Goal: Entertainment & Leisure: Consume media (video, audio)

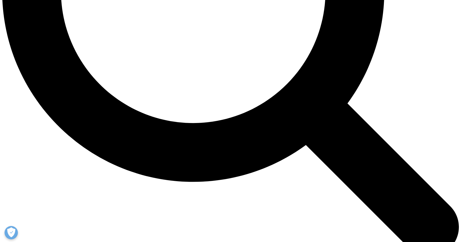
scroll to position [659, 0]
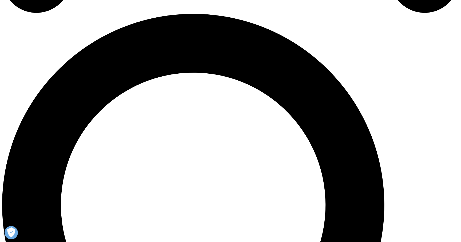
scroll to position [415, 0]
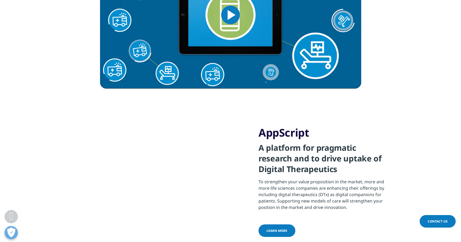
click at [272, 228] on span "Learn more" at bounding box center [277, 230] width 21 height 5
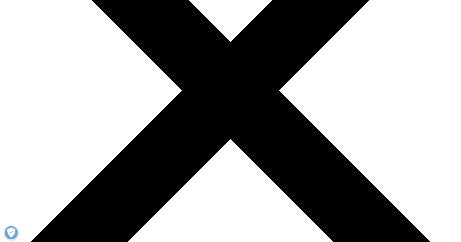
scroll to position [156, 0]
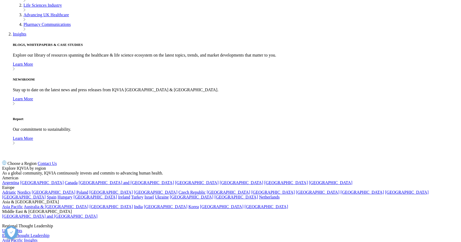
scroll to position [164, 0]
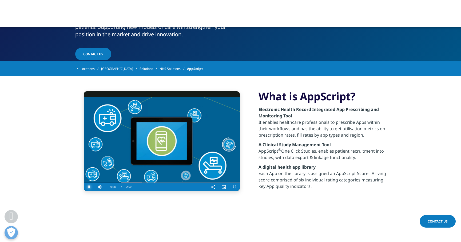
click at [91, 187] on span "Video Player" at bounding box center [89, 187] width 11 height 0
click at [90, 187] on span "Video Player" at bounding box center [89, 187] width 11 height 0
click at [205, 181] on div "1:33" at bounding box center [205, 181] width 0 height 4
click at [89, 187] on span "Video Player" at bounding box center [89, 187] width 11 height 0
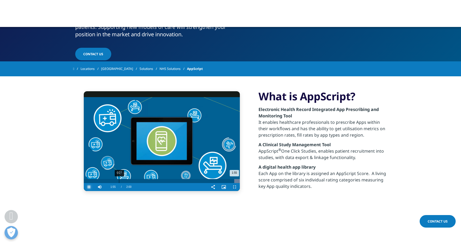
click at [116, 182] on div "1:55" at bounding box center [159, 181] width 151 height 4
click at [135, 182] on div "0:39" at bounding box center [135, 181] width 0 height 4
click at [159, 182] on div "0:57" at bounding box center [159, 181] width 0 height 4
click at [234, 187] on span "Video Player" at bounding box center [234, 187] width 11 height 0
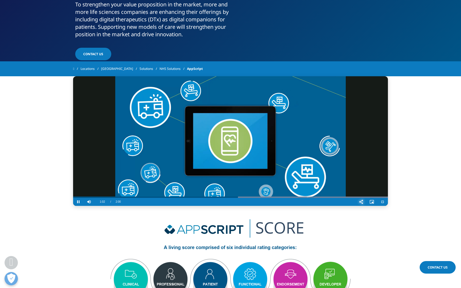
click at [367, 202] on span "Video Player" at bounding box center [361, 202] width 11 height 0
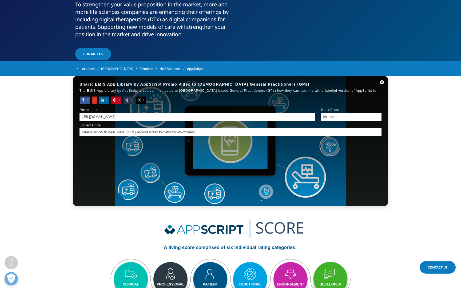
click at [374, 177] on div "Share: EMIS App Library by AppScript Promo Video to UK General Practitioners (G…" at bounding box center [230, 141] width 315 height 130
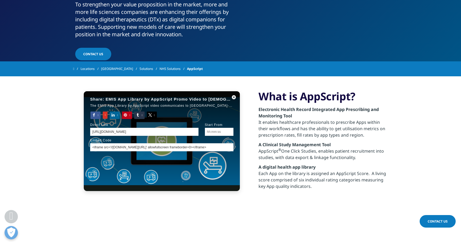
click at [136, 177] on div "Share: EMIS App Library by AppScript Promo Video to UK General Practitioners (G…" at bounding box center [162, 141] width 156 height 100
click at [146, 161] on div "Share: EMIS App Library by AppScript Promo Video to UK General Practitioners (G…" at bounding box center [162, 141] width 156 height 100
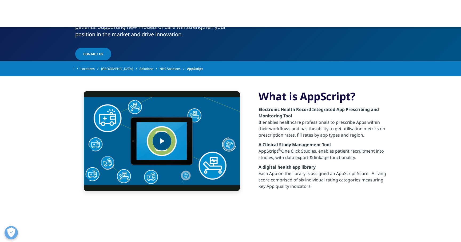
click at [162, 141] on span "Video Player" at bounding box center [162, 141] width 0 height 0
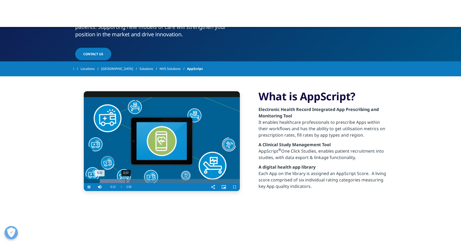
click at [126, 180] on div "0:32" at bounding box center [126, 181] width 0 height 4
click at [144, 180] on div "0:46" at bounding box center [144, 181] width 0 height 4
click at [157, 180] on div "0:56" at bounding box center [157, 181] width 0 height 4
click at [167, 181] on div "Loaded : 43.96% 1:03 0:57" at bounding box center [162, 181] width 156 height 4
click at [187, 181] on div "1:19" at bounding box center [187, 181] width 0 height 4
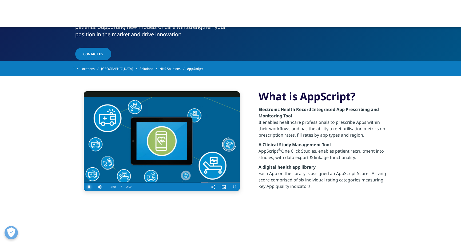
click at [88, 187] on span "Video Player" at bounding box center [89, 187] width 11 height 0
click at [182, 150] on video "Video Player" at bounding box center [162, 141] width 156 height 100
click at [193, 181] on div "1:23" at bounding box center [193, 181] width 0 height 4
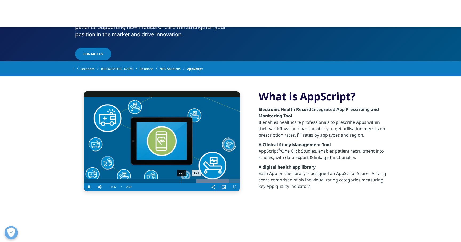
click at [181, 181] on div "1:14" at bounding box center [181, 181] width 0 height 4
click at [89, 187] on span "Video Player" at bounding box center [89, 187] width 11 height 0
click at [166, 181] on div "Loaded : 93.07% 1:03 1:27" at bounding box center [162, 181] width 156 height 4
click at [88, 187] on span "Video Player" at bounding box center [89, 187] width 11 height 0
click at [90, 187] on span "Video Player" at bounding box center [89, 187] width 11 height 0
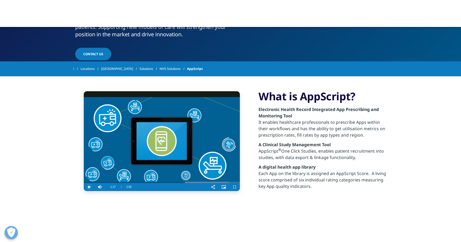
click at [90, 187] on span "Video Player" at bounding box center [89, 187] width 11 height 0
click at [89, 187] on span "Video Player" at bounding box center [89, 187] width 11 height 0
click at [192, 183] on div "1:23" at bounding box center [192, 181] width 0 height 4
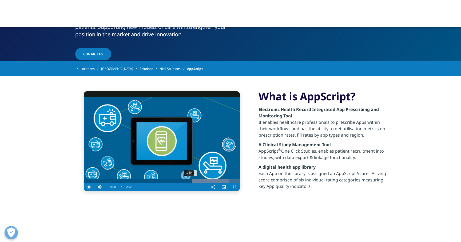
click at [189, 182] on div "1:20" at bounding box center [189, 181] width 0 height 4
click at [90, 187] on span "Video Player" at bounding box center [89, 187] width 11 height 0
click at [91, 187] on span "Video Player" at bounding box center [89, 187] width 11 height 0
click at [199, 182] on div "1:28" at bounding box center [199, 181] width 0 height 4
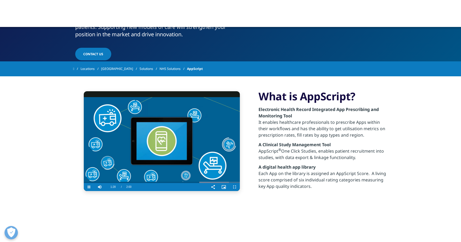
click at [153, 156] on video "Video Player" at bounding box center [162, 141] width 156 height 100
click at [169, 153] on video "Video Player" at bounding box center [162, 141] width 156 height 100
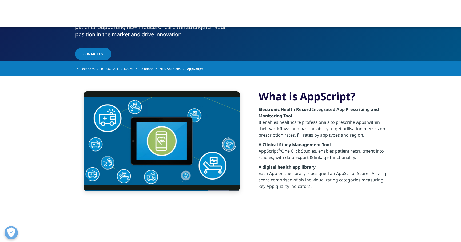
click at [169, 153] on video "Video Player" at bounding box center [162, 141] width 156 height 100
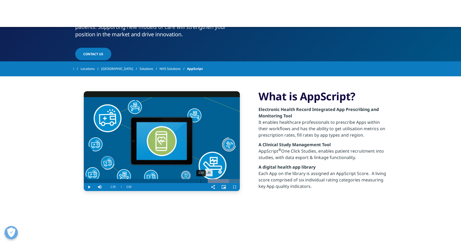
click at [201, 183] on div "1:29" at bounding box center [201, 181] width 0 height 4
click at [90, 187] on span "Video Player" at bounding box center [89, 187] width 11 height 0
click at [146, 133] on video "Video Player" at bounding box center [162, 141] width 156 height 100
